Goal: Find specific page/section: Find specific page/section

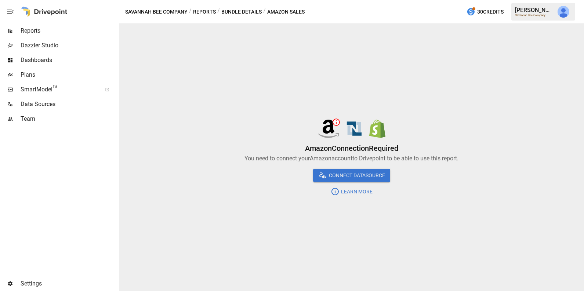
click at [169, 10] on button "Savannah Bee Company" at bounding box center [156, 11] width 62 height 9
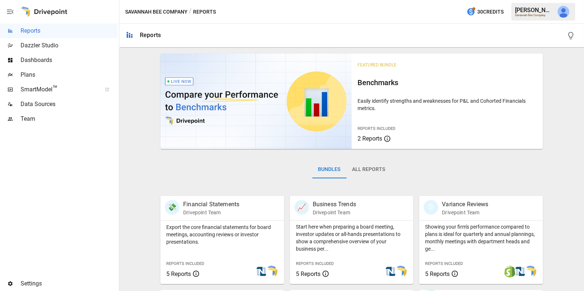
scroll to position [184, 0]
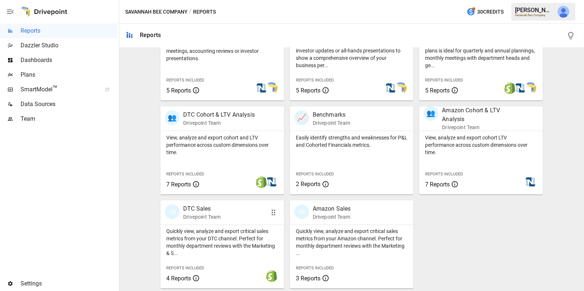
click at [251, 230] on p "Quickly view, analyze and export critical sales metrics from your DTC channel. …" at bounding box center [222, 242] width 112 height 29
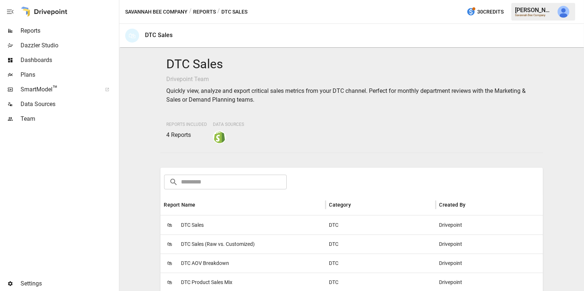
click at [240, 230] on div "🛍 DTC Sales" at bounding box center [242, 225] width 165 height 19
